Goal: Transaction & Acquisition: Obtain resource

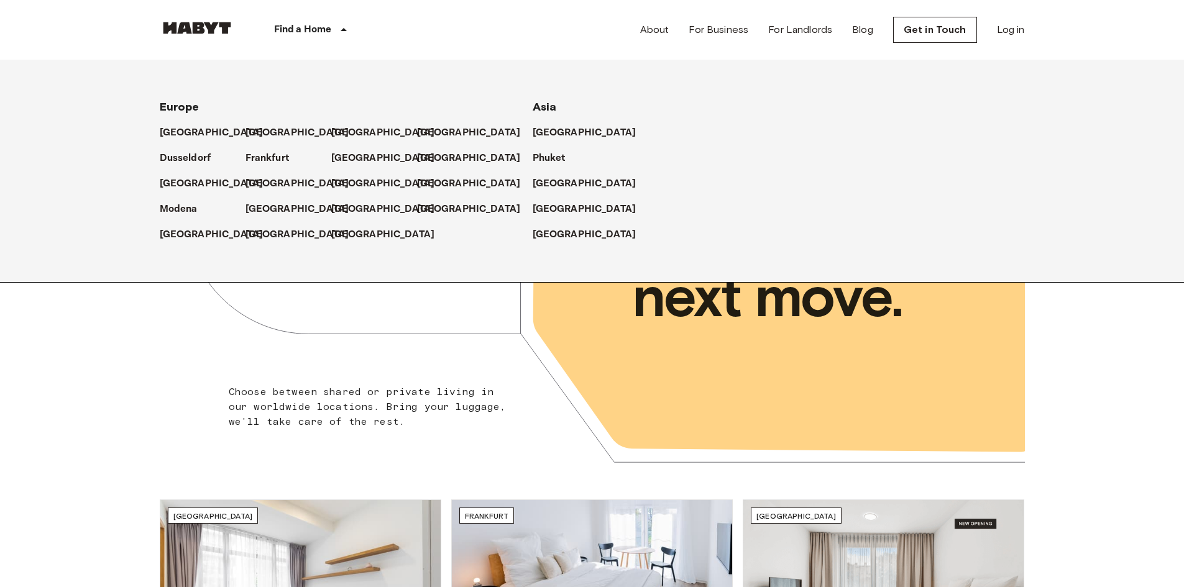
click at [334, 24] on div "Find a Home" at bounding box center [312, 30] width 157 height 60
click at [567, 204] on p "[GEOGRAPHIC_DATA]" at bounding box center [587, 209] width 104 height 15
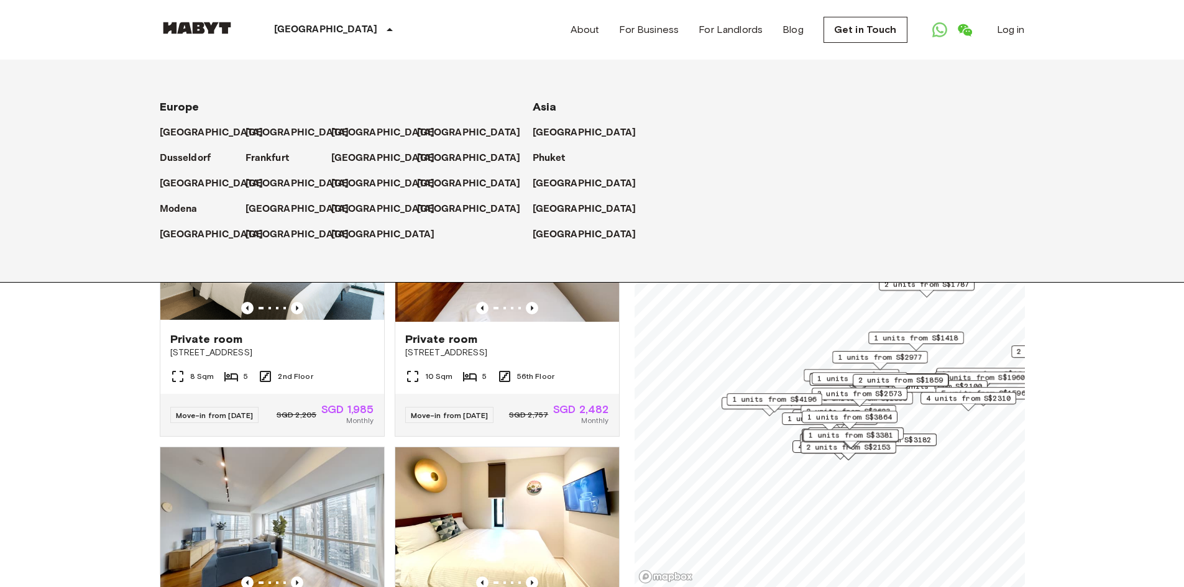
click at [315, 30] on p "[GEOGRAPHIC_DATA]" at bounding box center [326, 29] width 104 height 15
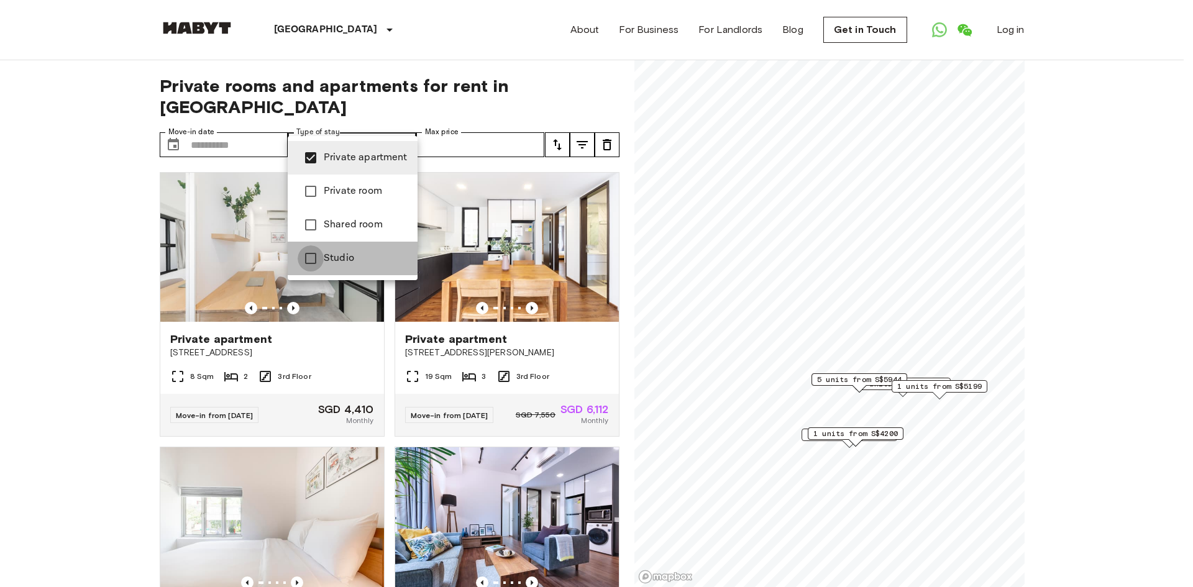
type input "**********"
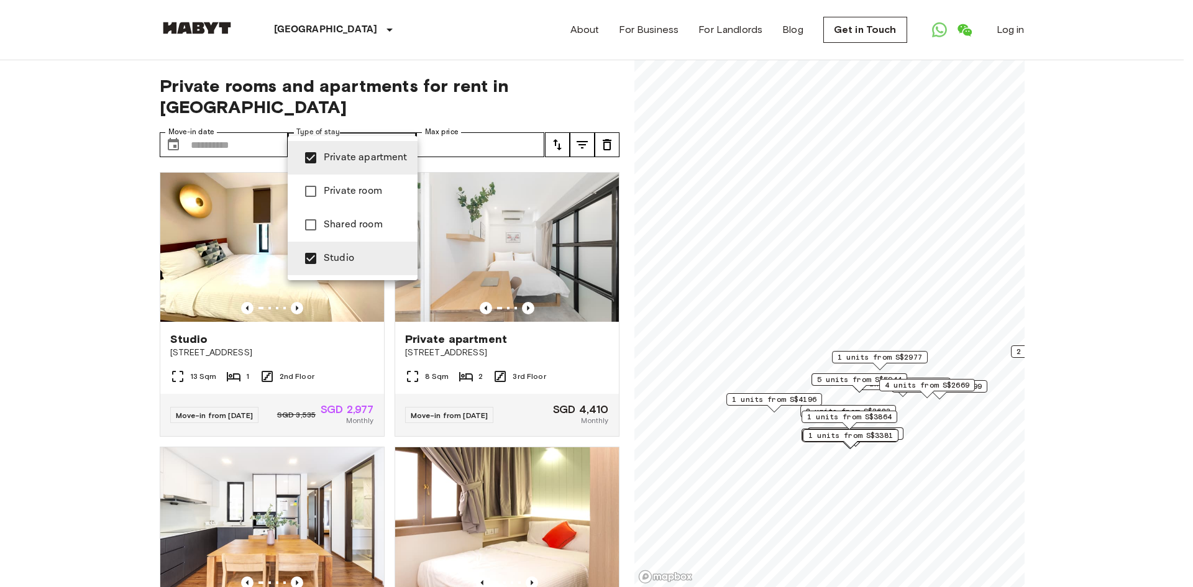
click at [556, 132] on div at bounding box center [596, 293] width 1193 height 587
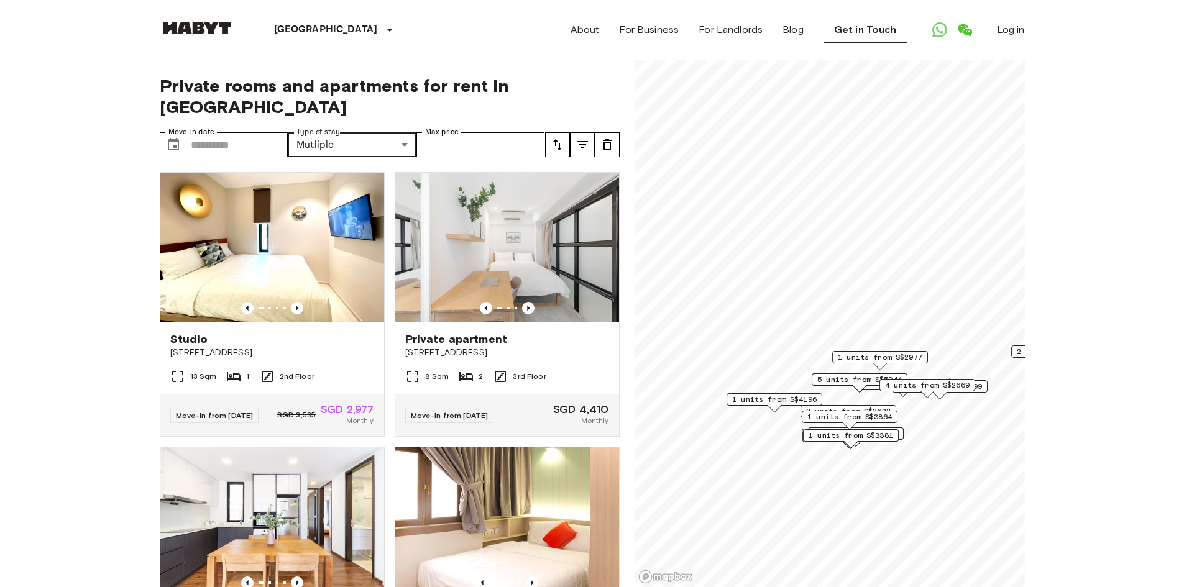
click at [561, 137] on icon "tune" at bounding box center [557, 144] width 15 height 15
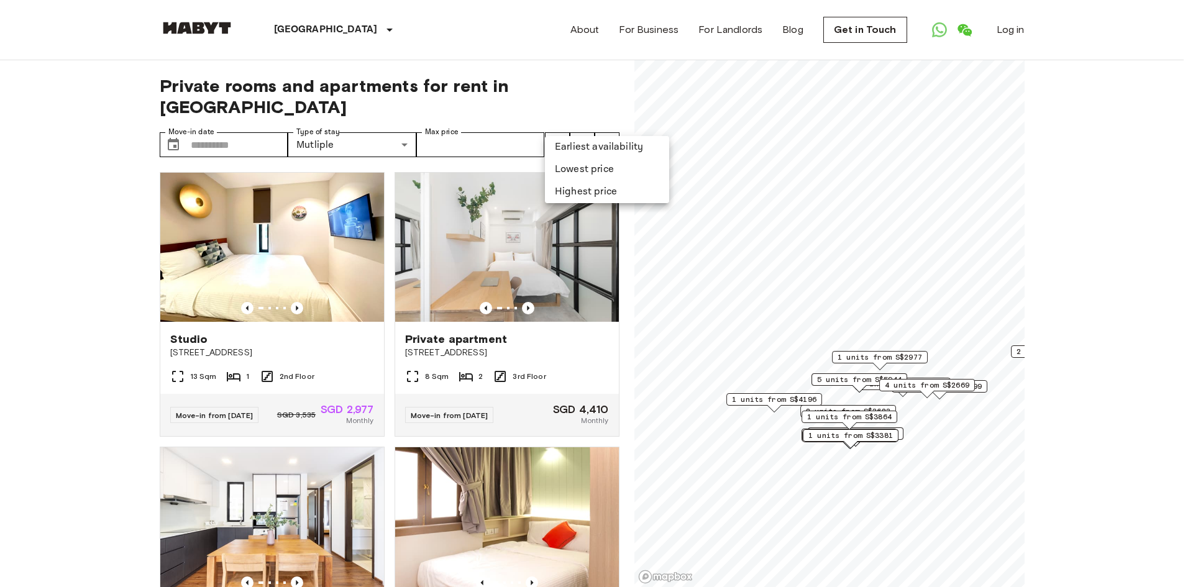
click at [599, 175] on li "Lowest price" at bounding box center [607, 169] width 124 height 22
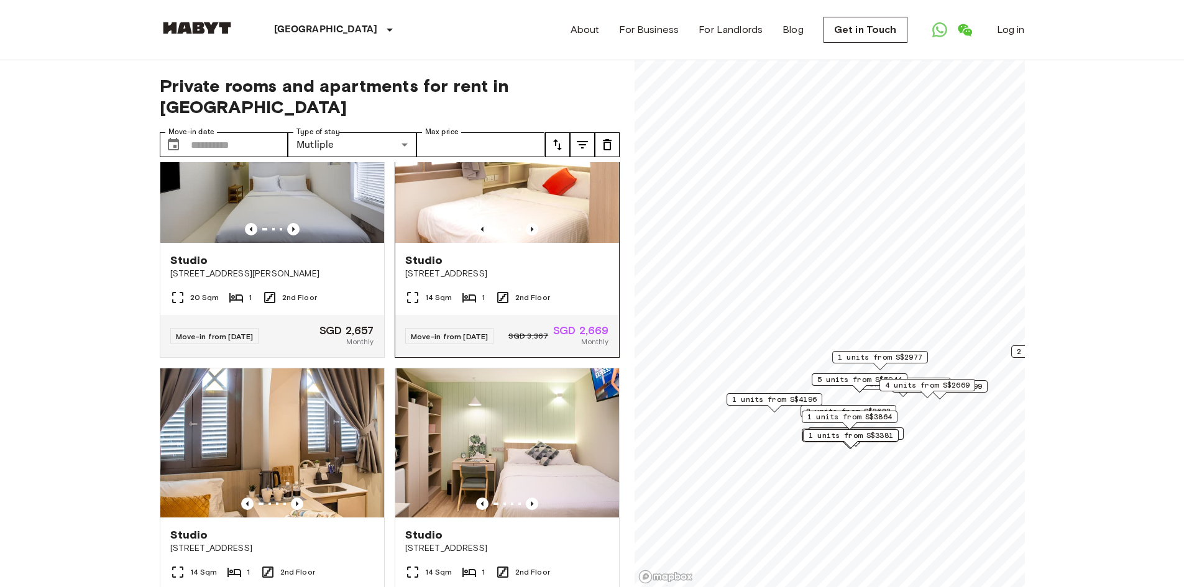
scroll to position [373, 0]
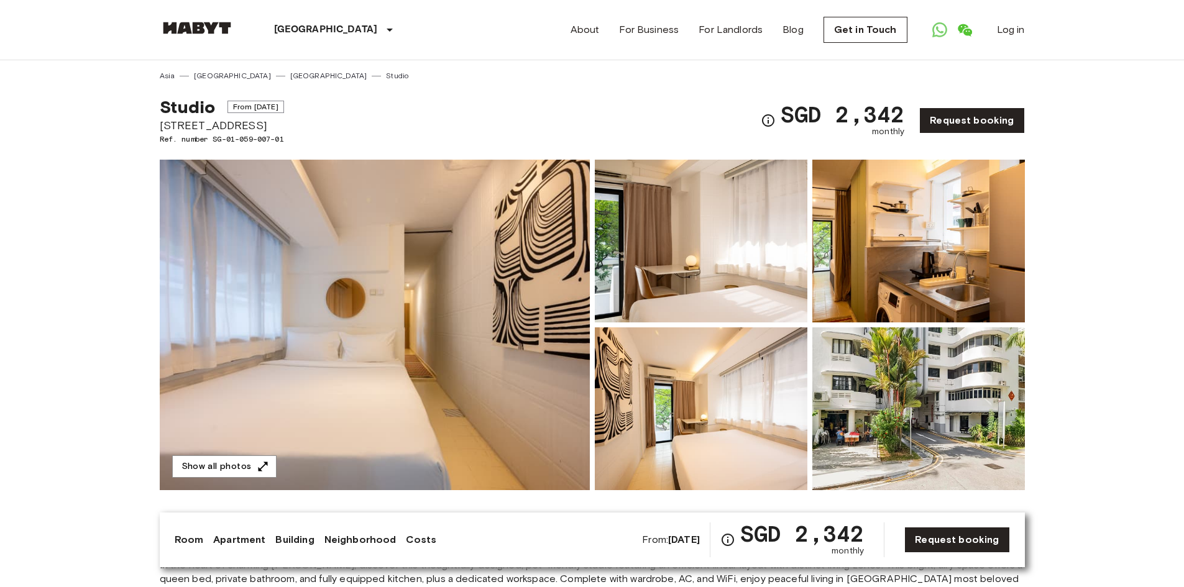
click at [950, 448] on img at bounding box center [918, 409] width 213 height 163
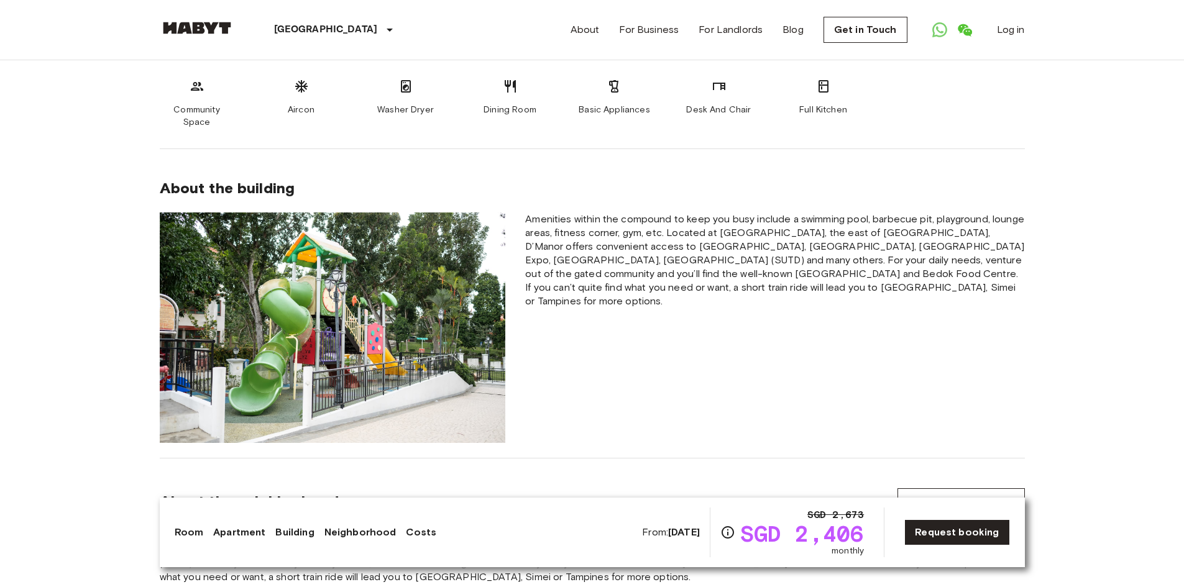
scroll to position [746, 0]
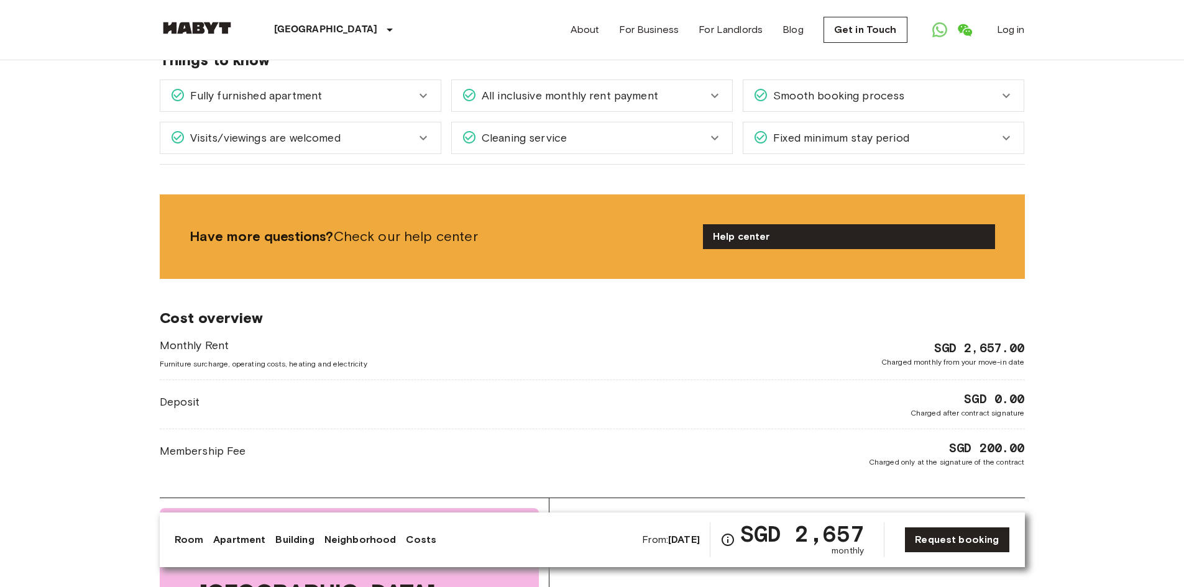
scroll to position [932, 0]
